Goal: Transaction & Acquisition: Purchase product/service

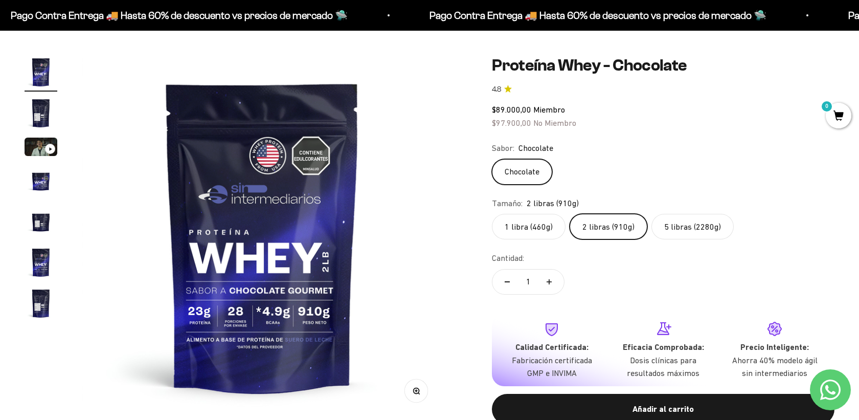
scroll to position [84, 0]
click at [39, 108] on img "Ir al artículo 2" at bounding box center [41, 113] width 33 height 33
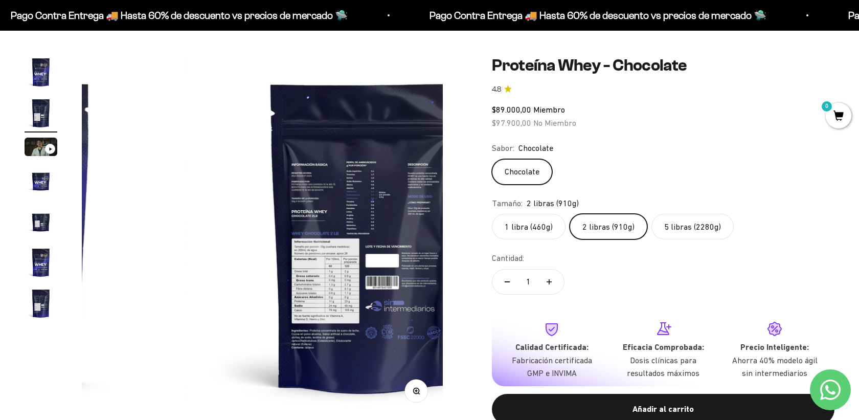
scroll to position [0, 373]
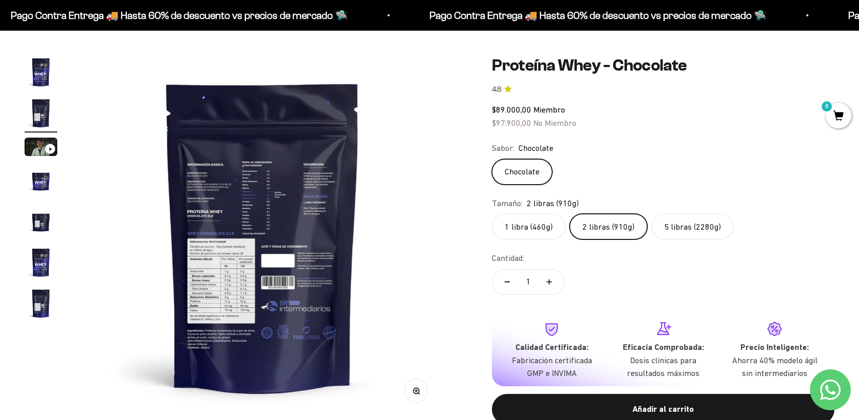
click at [318, 258] on img at bounding box center [262, 236] width 361 height 361
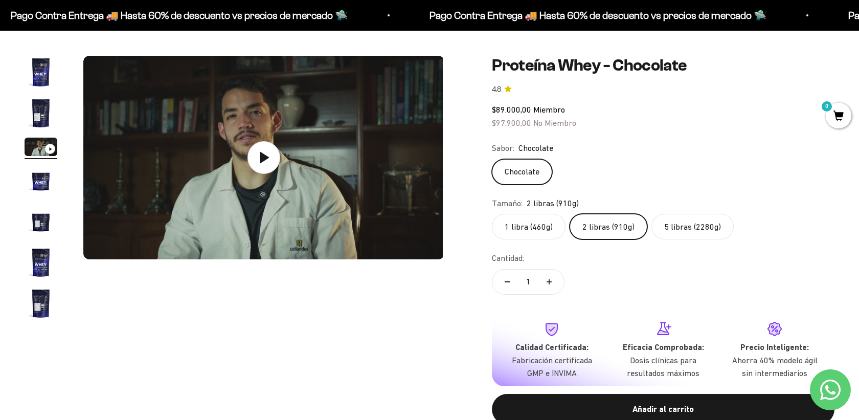
scroll to position [0, 747]
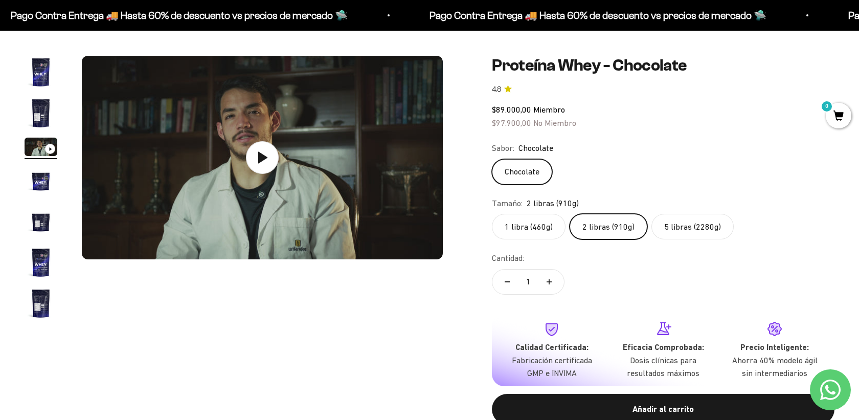
click at [44, 115] on img "Ir al artículo 2" at bounding box center [41, 113] width 33 height 33
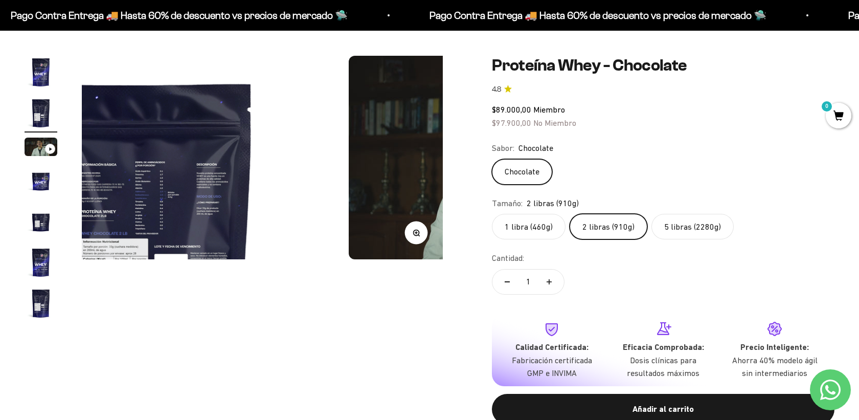
scroll to position [0, 373]
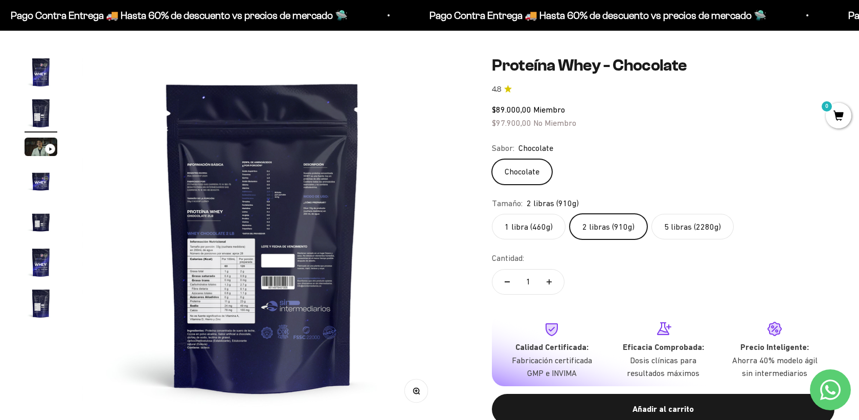
click at [243, 205] on img at bounding box center [262, 236] width 361 height 361
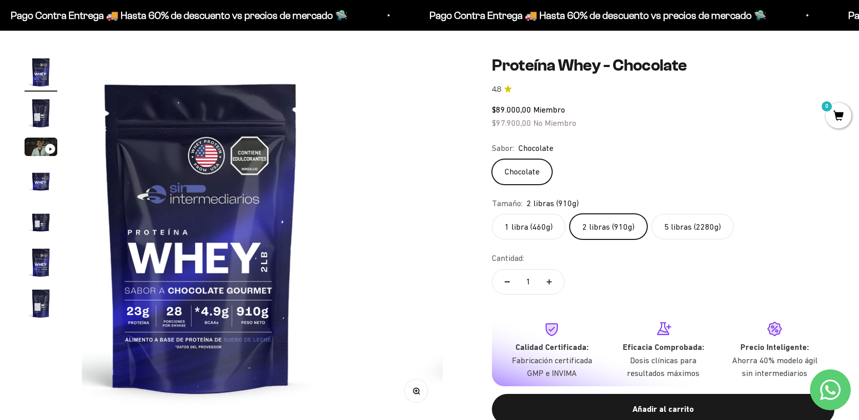
scroll to position [0, 0]
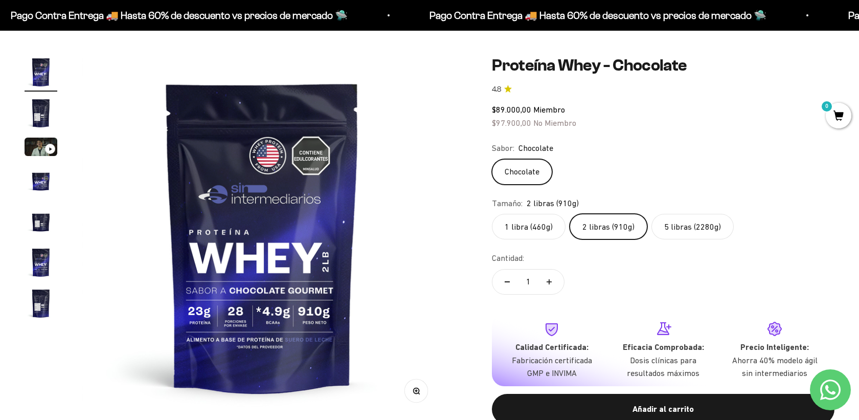
click at [41, 106] on img "Ir al artículo 2" at bounding box center [41, 113] width 33 height 33
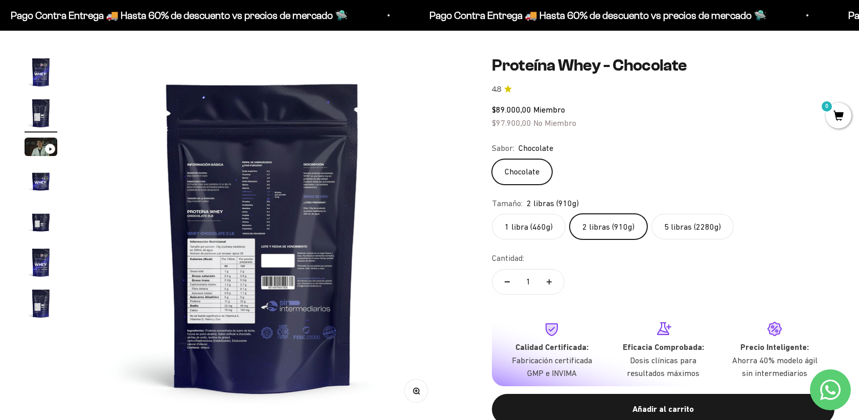
click at [289, 236] on img at bounding box center [262, 236] width 361 height 361
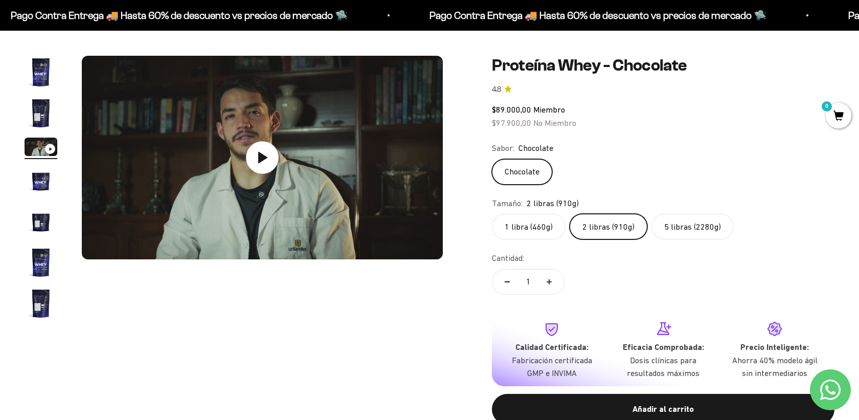
click at [42, 119] on img "Ir al artículo 2" at bounding box center [41, 113] width 33 height 33
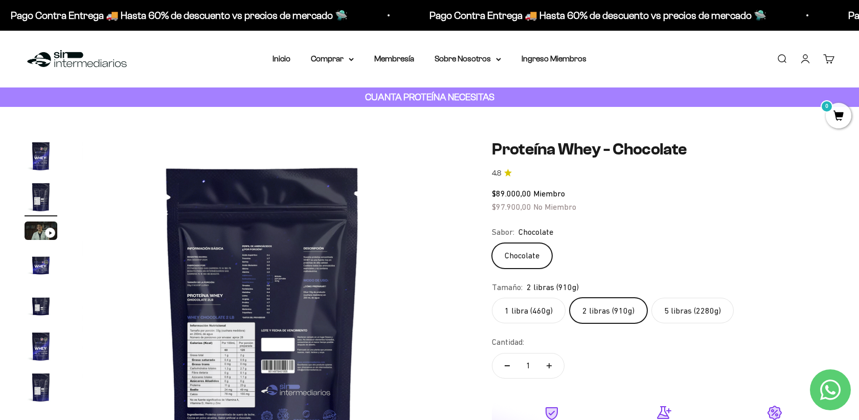
scroll to position [0, 0]
click at [811, 63] on link "Iniciar sesión" at bounding box center [804, 58] width 11 height 11
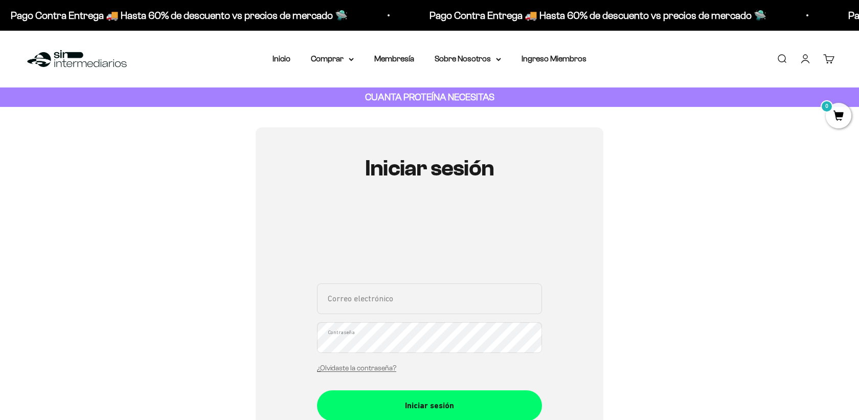
type input "juanborda92@hotmail.com"
click at [429, 404] on button "Iniciar sesión" at bounding box center [429, 405] width 225 height 31
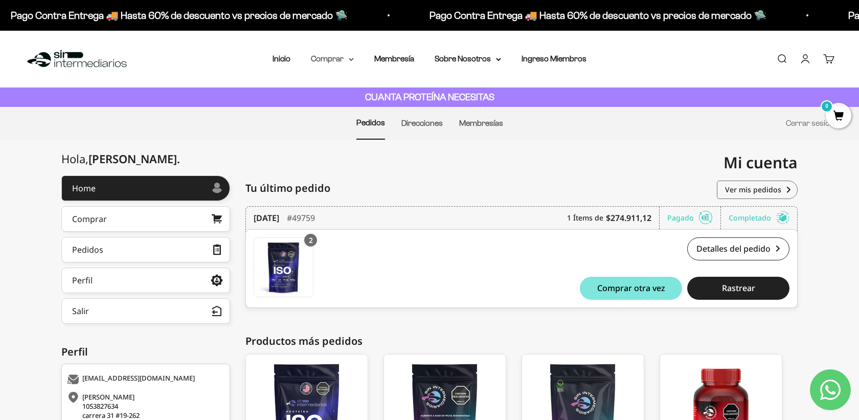
click at [349, 59] on icon at bounding box center [351, 60] width 5 height 4
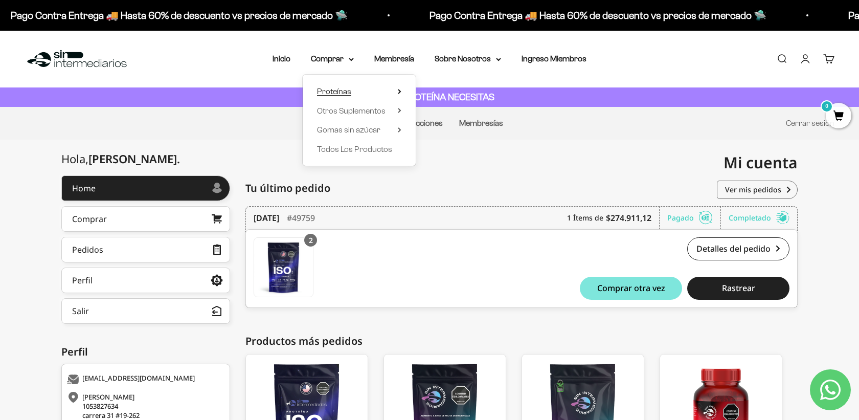
click at [343, 89] on span "Proteínas" at bounding box center [334, 91] width 34 height 9
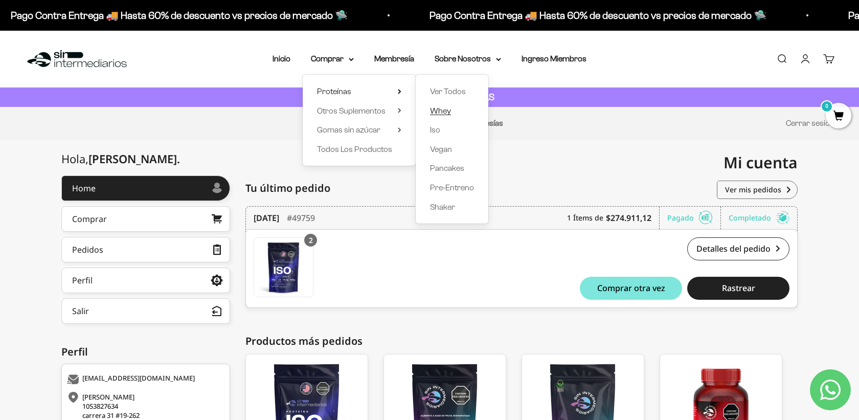
click at [439, 110] on span "Whey" at bounding box center [440, 110] width 21 height 9
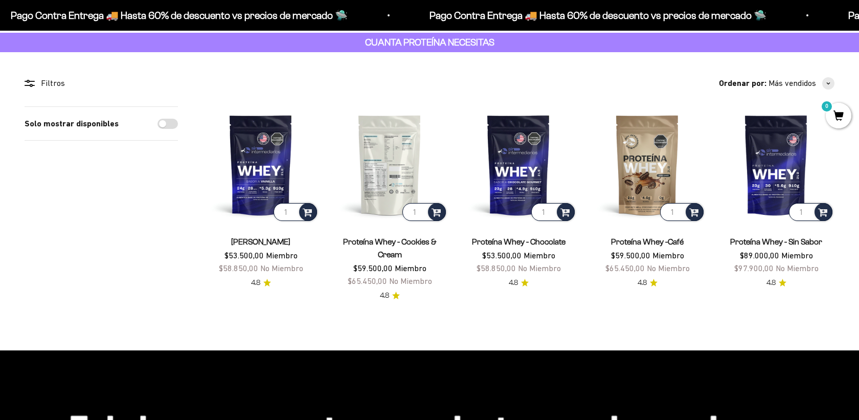
scroll to position [56, 0]
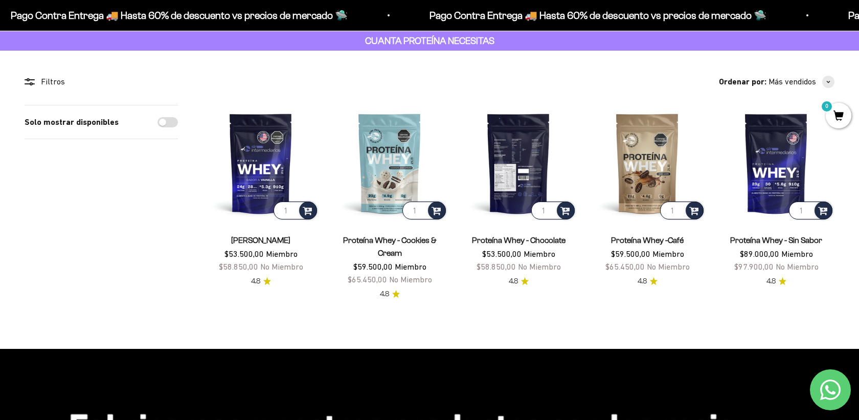
click at [525, 170] on img at bounding box center [518, 163] width 117 height 117
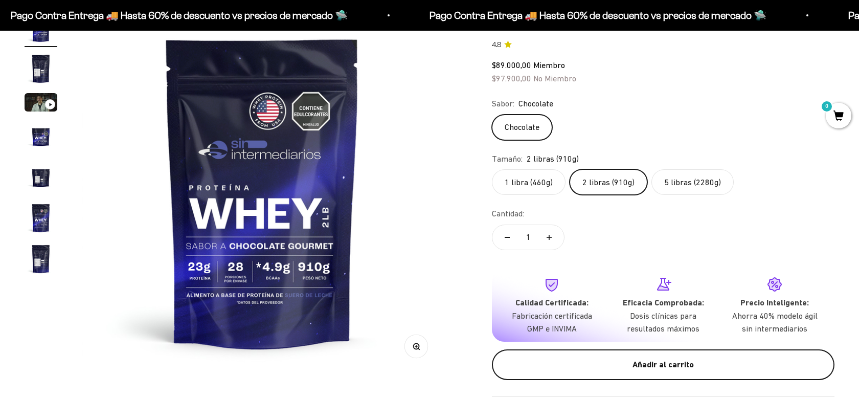
scroll to position [128, 0]
click at [699, 359] on div "Añadir al carrito" at bounding box center [663, 364] width 302 height 13
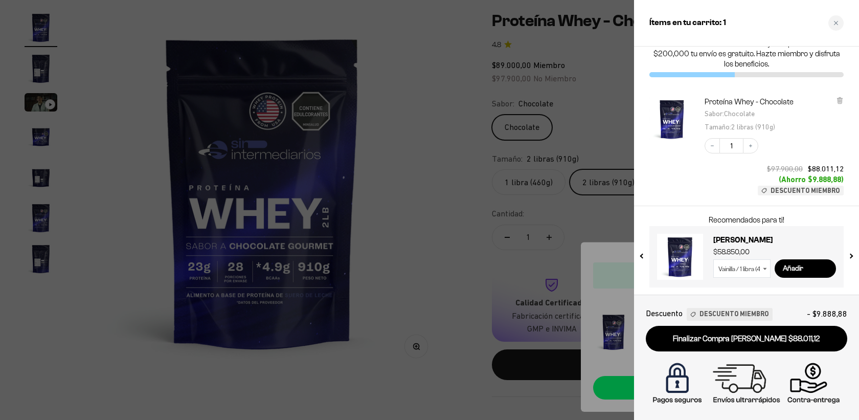
scroll to position [16, 0]
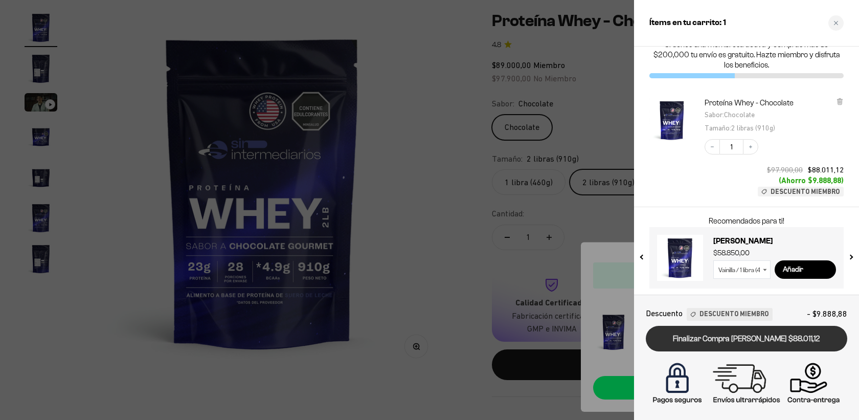
click at [736, 343] on link "Finalizar Compra [PERSON_NAME] $88.011,12" at bounding box center [745, 339] width 201 height 26
